Goal: Information Seeking & Learning: Learn about a topic

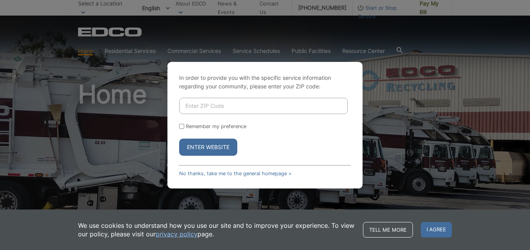
click at [197, 106] on input "Enter ZIP Code" at bounding box center [263, 106] width 169 height 16
type input "92040"
click at [205, 146] on button "Enter Website" at bounding box center [208, 147] width 58 height 17
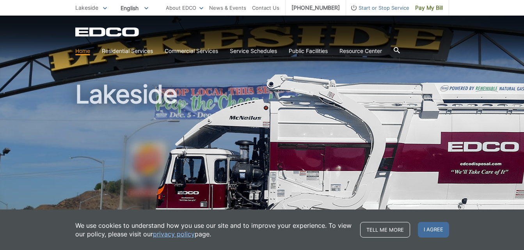
drag, startPoint x: 212, startPoint y: 69, endPoint x: 341, endPoint y: 62, distance: 129.0
click at [341, 62] on div "Lakeside" at bounding box center [262, 133] width 374 height 234
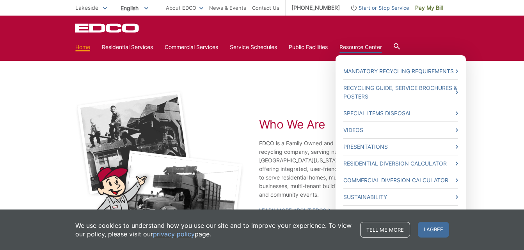
scroll to position [1402, 0]
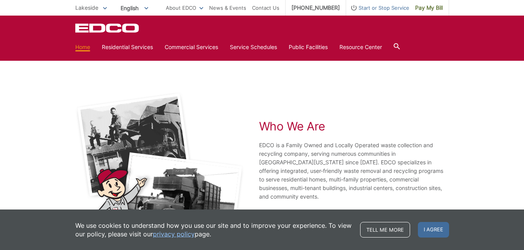
click at [400, 45] on icon at bounding box center [397, 46] width 6 height 6
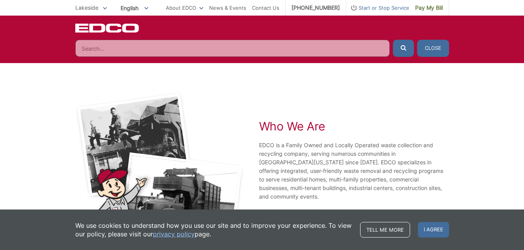
click at [371, 46] on input "Search" at bounding box center [232, 48] width 314 height 17
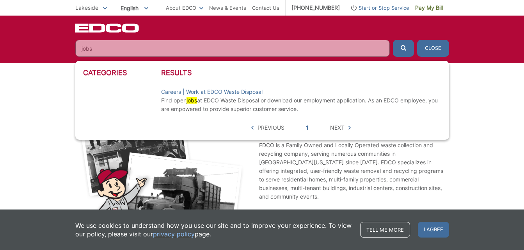
type input "jobs"
click at [393, 40] on button "submit" at bounding box center [403, 48] width 21 height 17
click at [247, 92] on link "Careers | Work at EDCO Waste Disposal" at bounding box center [211, 92] width 101 height 9
